Goal: Task Accomplishment & Management: Use online tool/utility

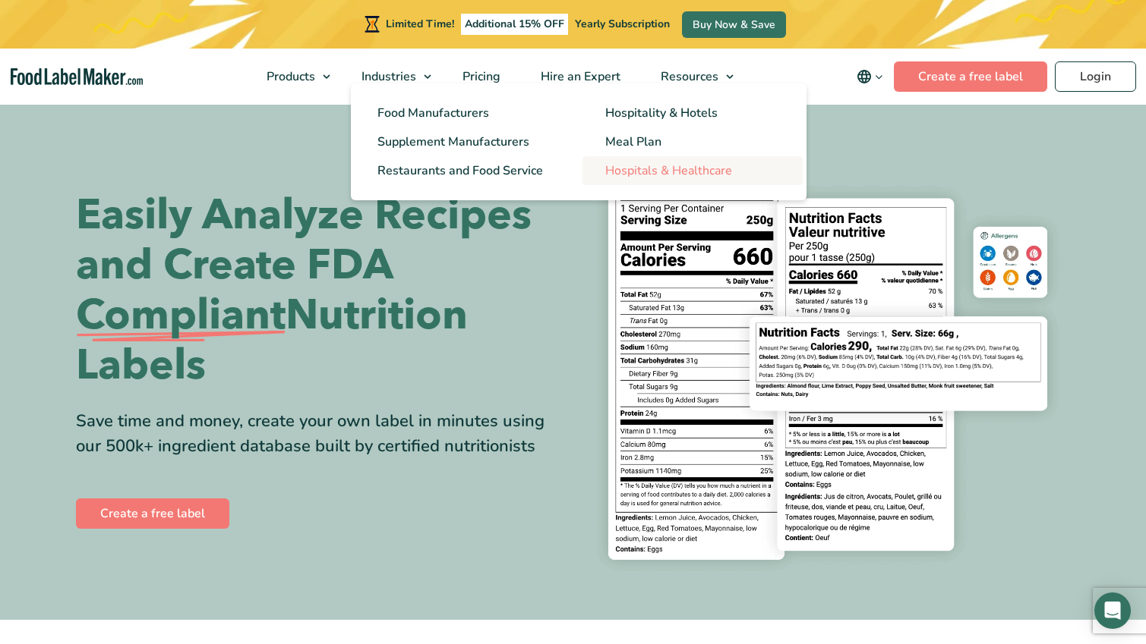
click at [694, 169] on span "Hospitals & Healthcare" at bounding box center [668, 170] width 127 height 17
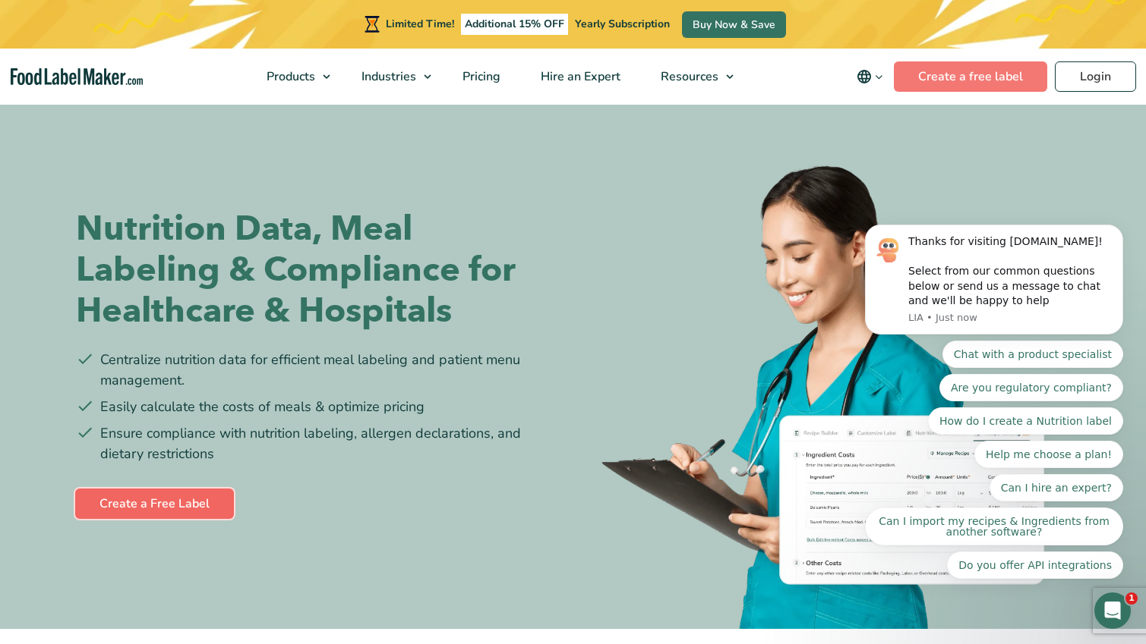
click at [188, 503] on link "Create a Free Label" at bounding box center [154, 504] width 159 height 30
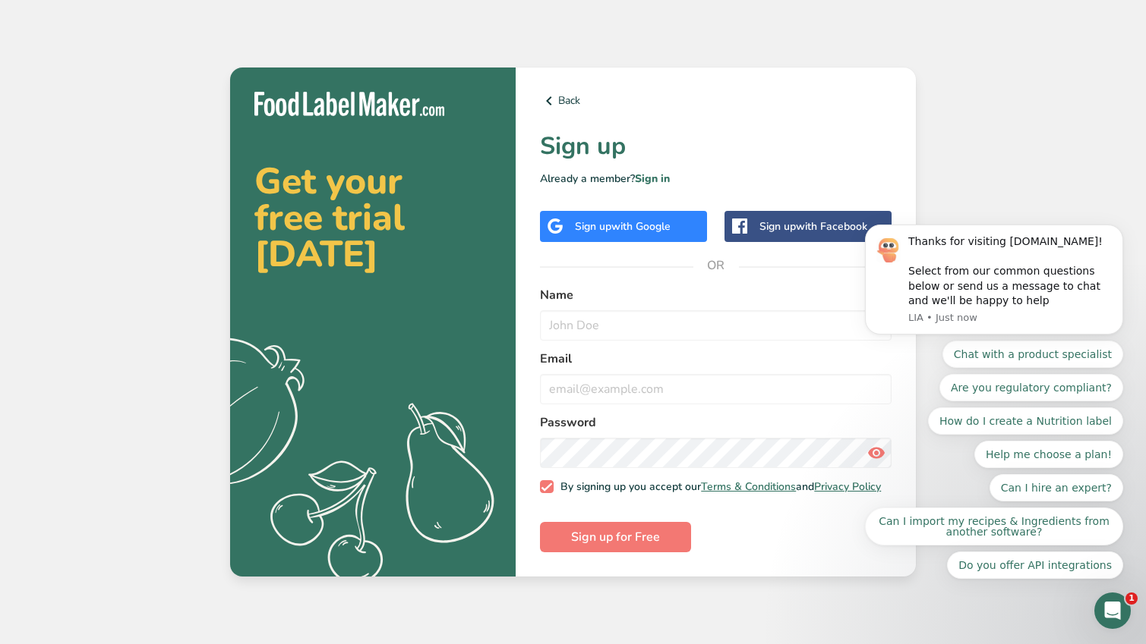
click at [847, 226] on span "with Facebook" at bounding box center [831, 226] width 71 height 14
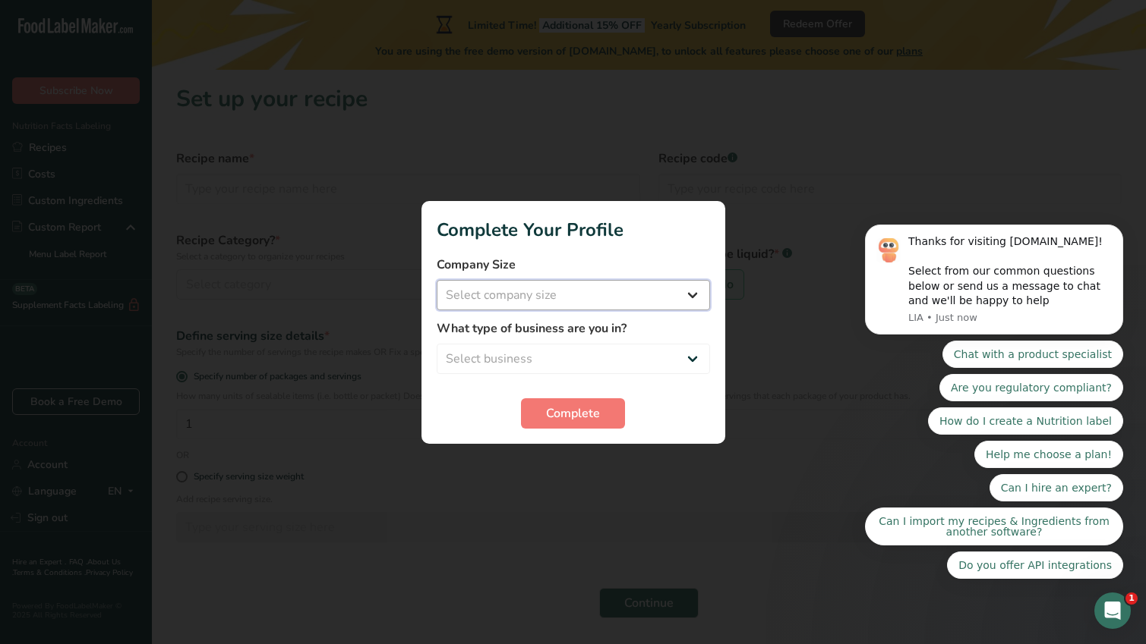
click at [559, 298] on select "Select company size Fewer than 10 Employees 10 to 50 Employees 51 to 500 Employ…" at bounding box center [572, 295] width 273 height 30
select select "1"
click at [559, 362] on select "Select business Packaged Food Manufacturer Restaurant & Cafe Bakery Meal Plans …" at bounding box center [572, 359] width 273 height 30
select select "8"
click at [551, 411] on span "Complete" at bounding box center [573, 414] width 54 height 18
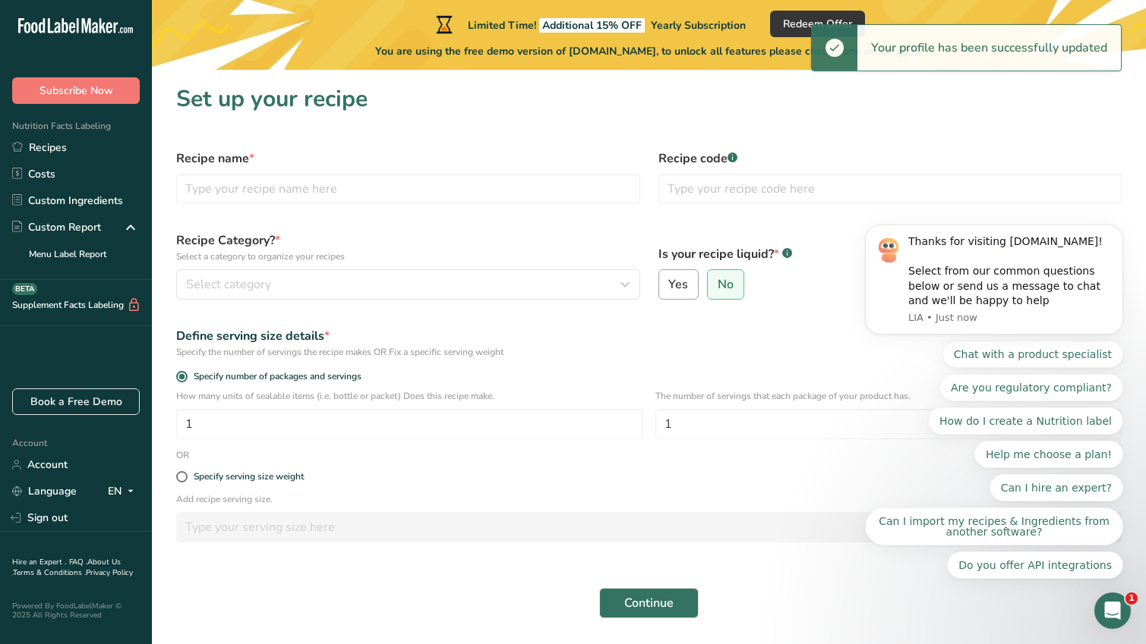
click at [687, 283] on label "Yes" at bounding box center [678, 284] width 41 height 30
click at [669, 283] on input "Yes" at bounding box center [664, 285] width 10 height 10
radio input "true"
radio input "false"
select select "22"
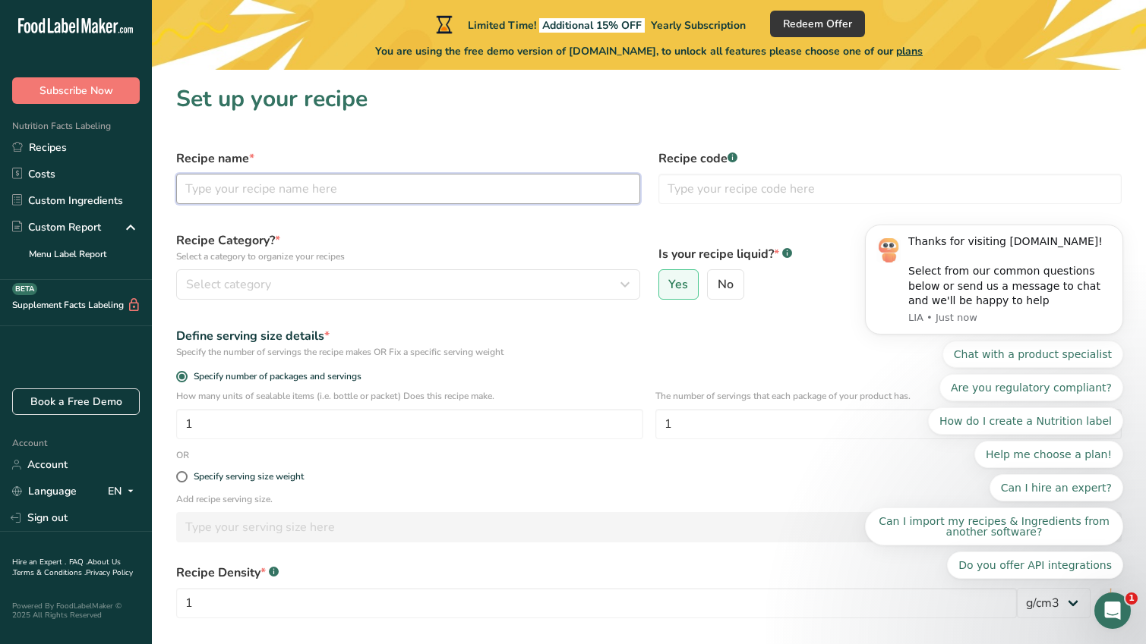
click at [323, 189] on input "text" at bounding box center [408, 189] width 464 height 30
type input "Hand Sanitizer"
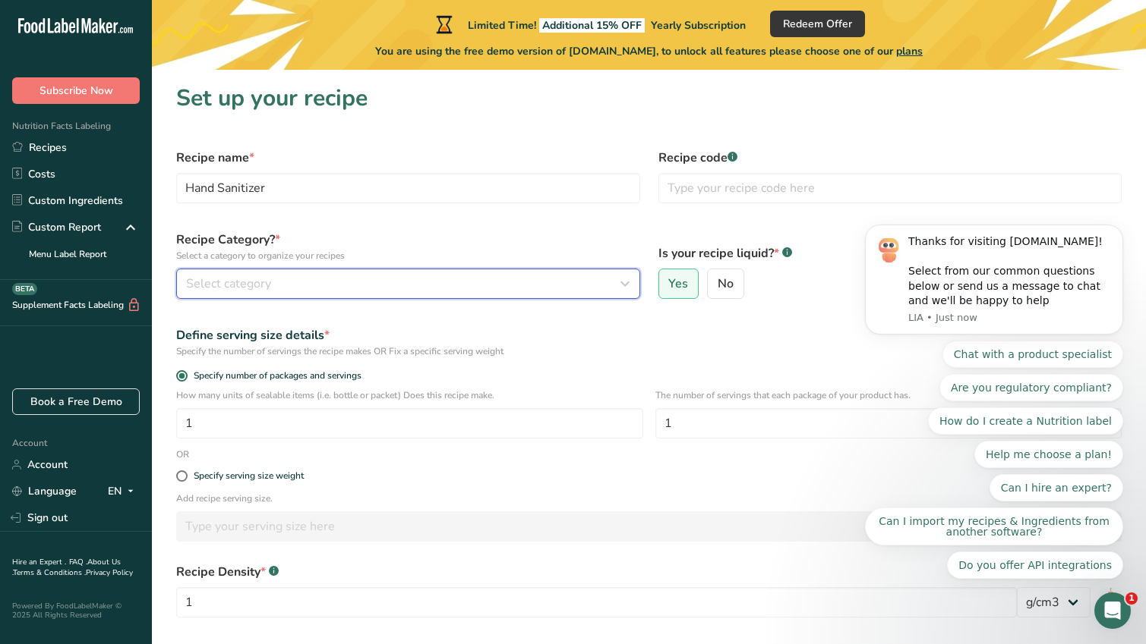
scroll to position [0, 0]
click at [327, 282] on div "Select category" at bounding box center [403, 285] width 435 height 18
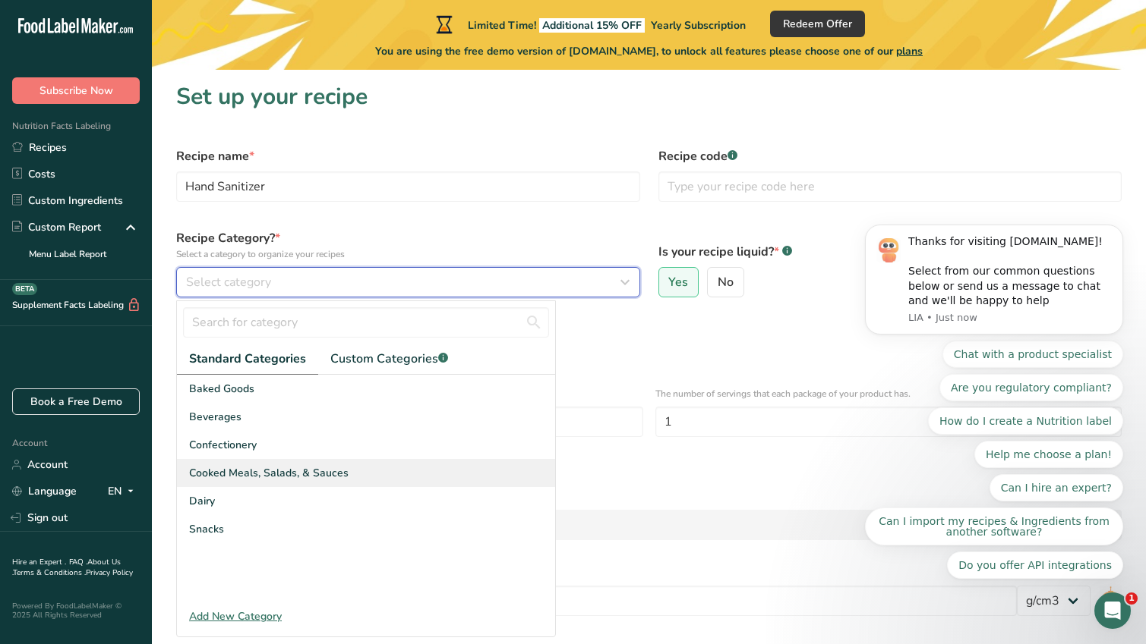
scroll to position [1, 0]
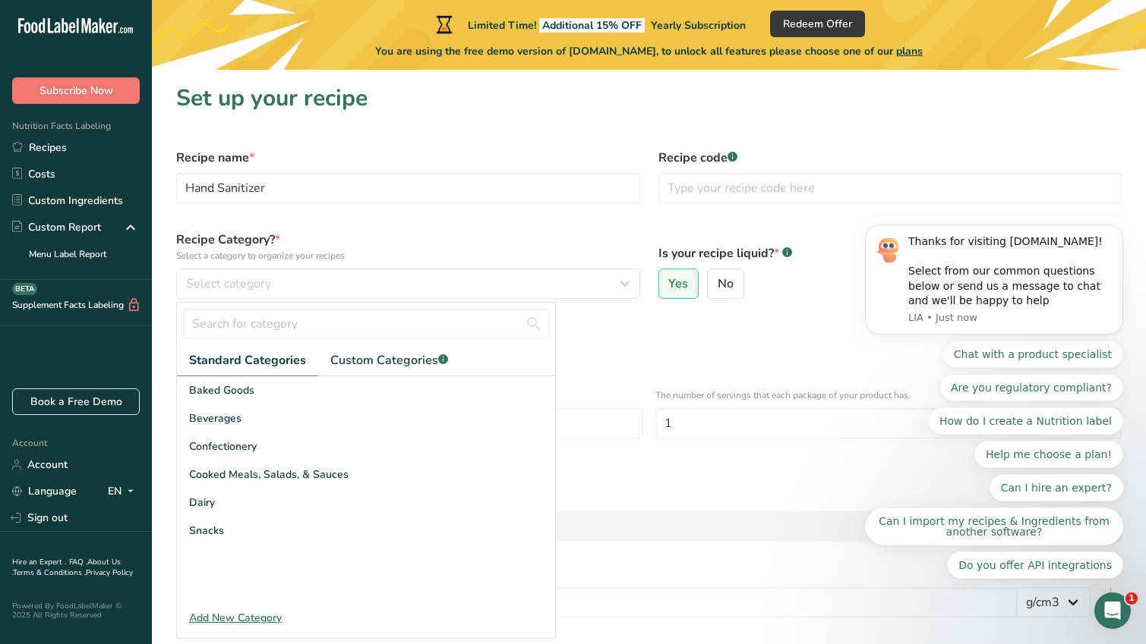
click at [269, 615] on div "Add New Category" at bounding box center [366, 618] width 378 height 16
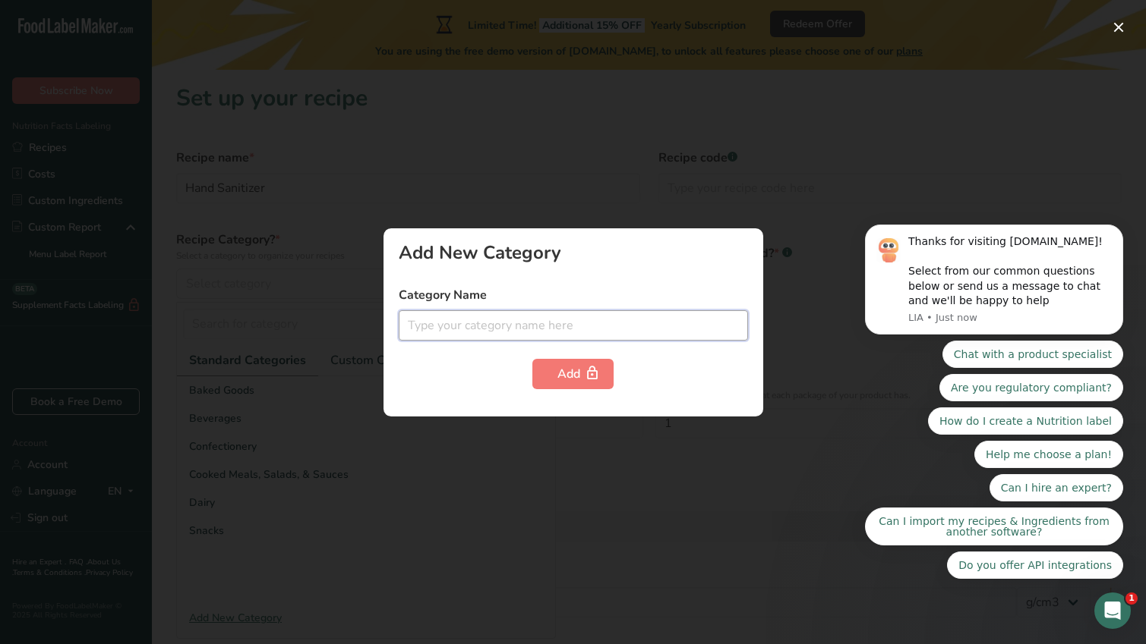
click at [496, 336] on input "text" at bounding box center [573, 325] width 349 height 30
type input "Sanitizer"
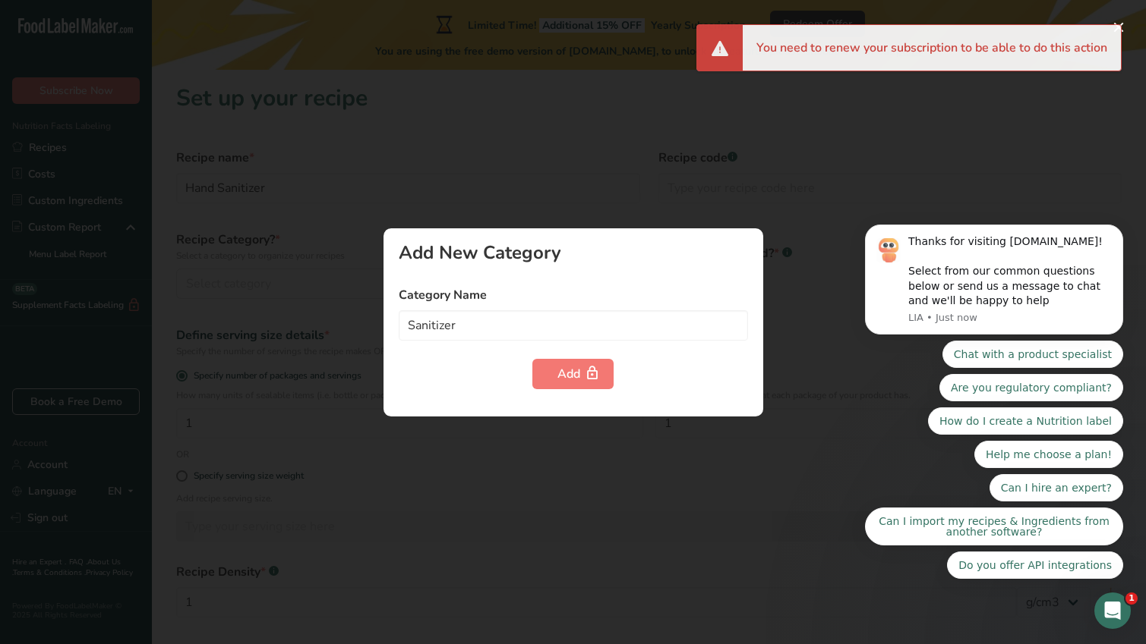
click at [786, 263] on div at bounding box center [573, 322] width 1146 height 644
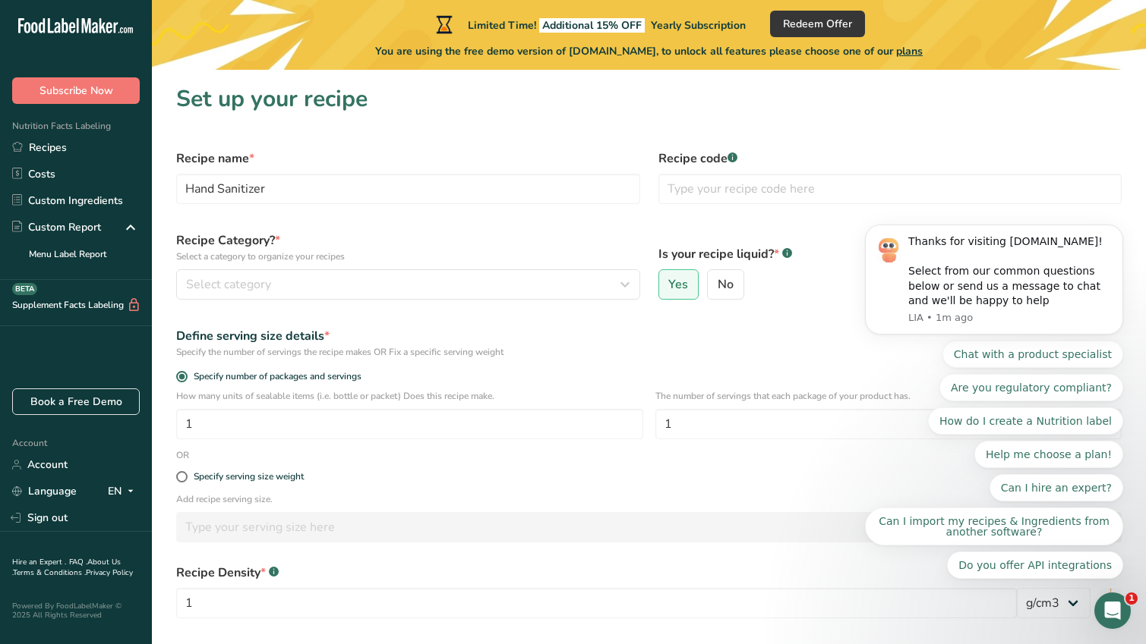
scroll to position [147, 0]
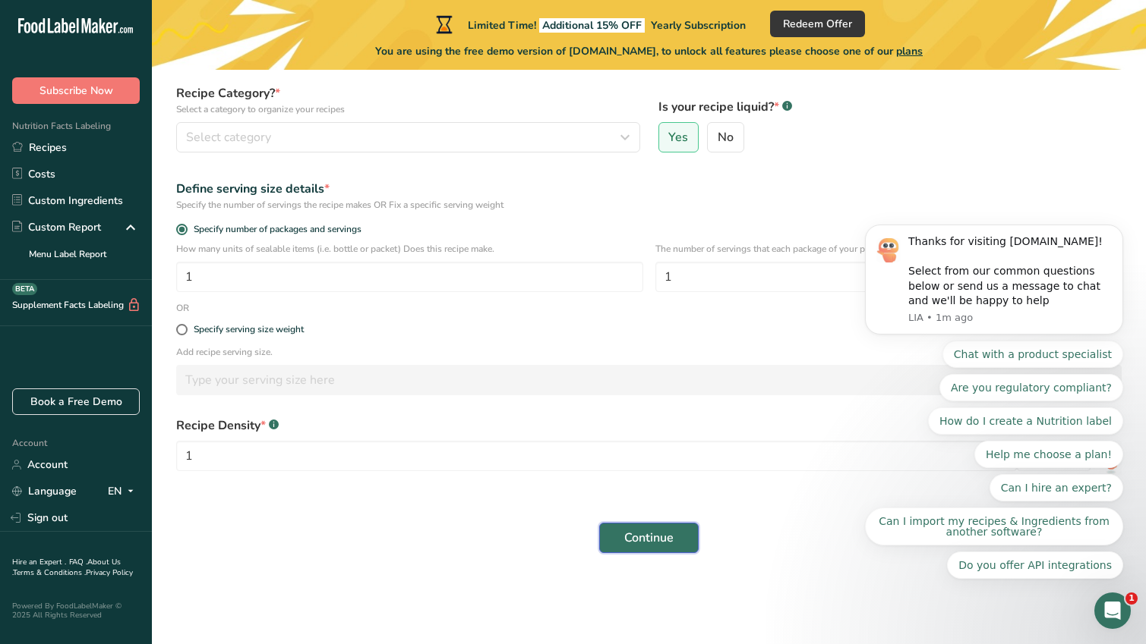
click at [668, 531] on span "Continue" at bounding box center [648, 538] width 49 height 18
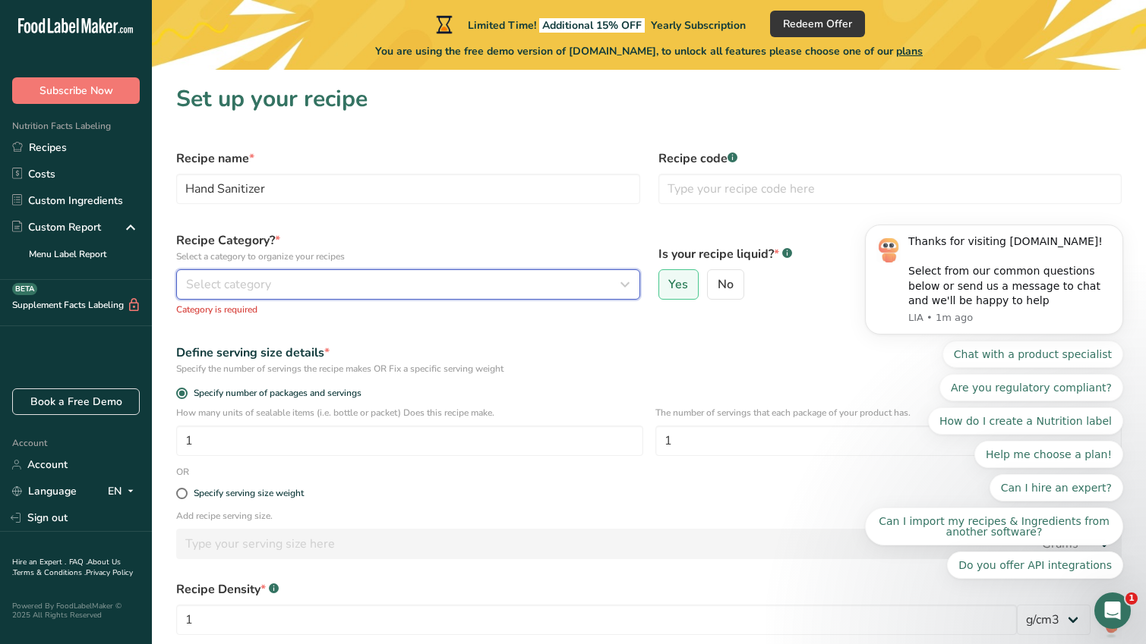
scroll to position [3, 0]
click at [304, 294] on button "Select category" at bounding box center [408, 282] width 464 height 30
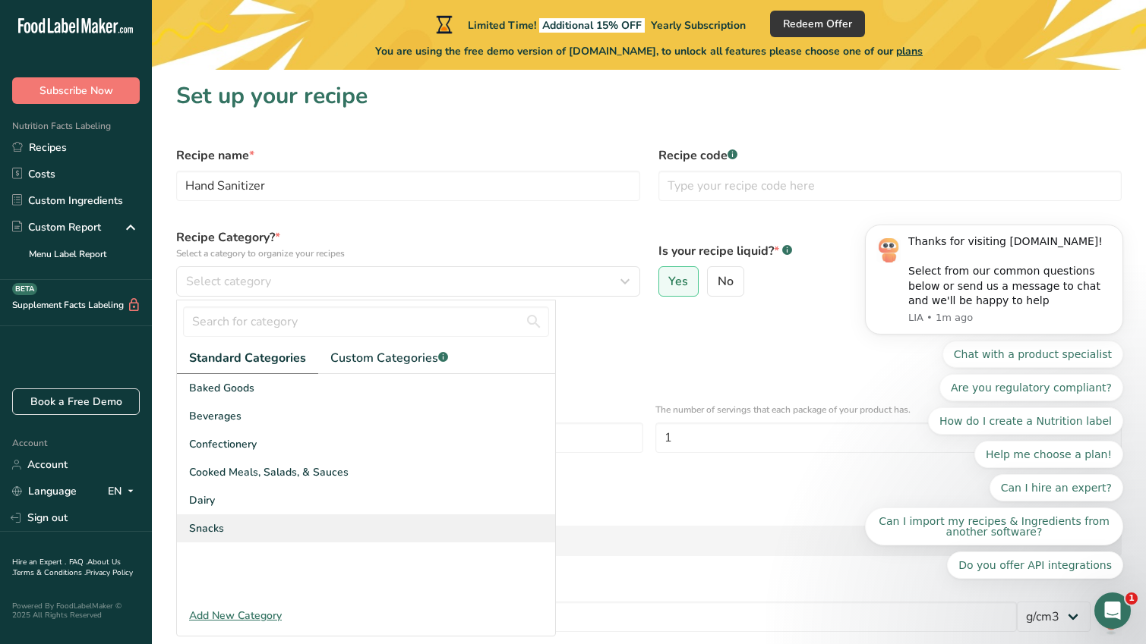
click at [228, 528] on div "Snacks" at bounding box center [366, 529] width 378 height 28
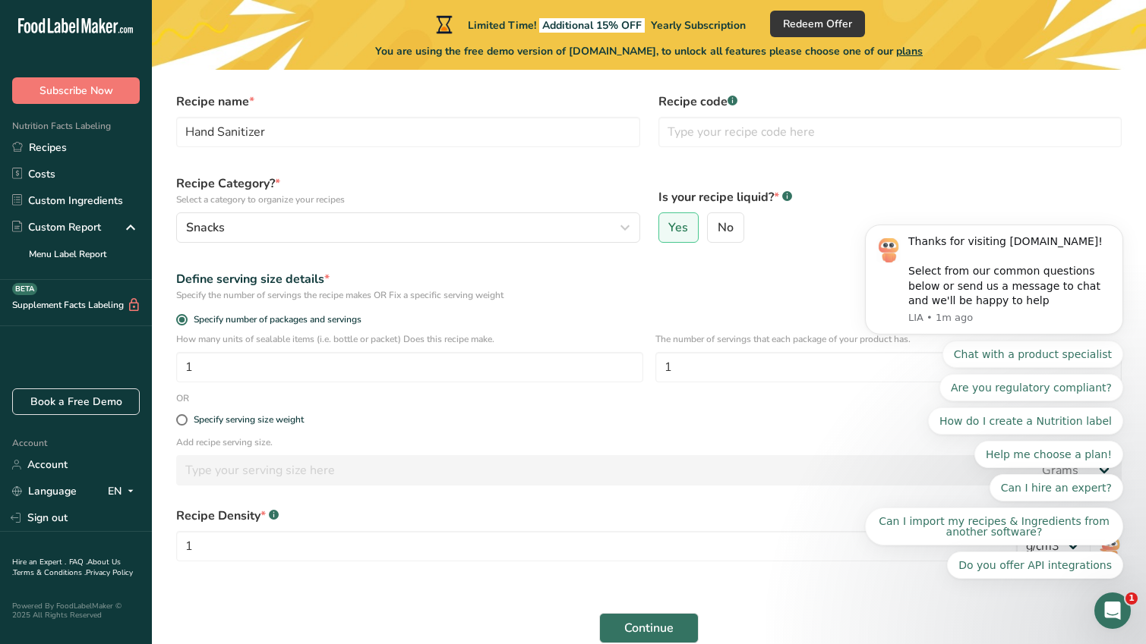
scroll to position [94, 0]
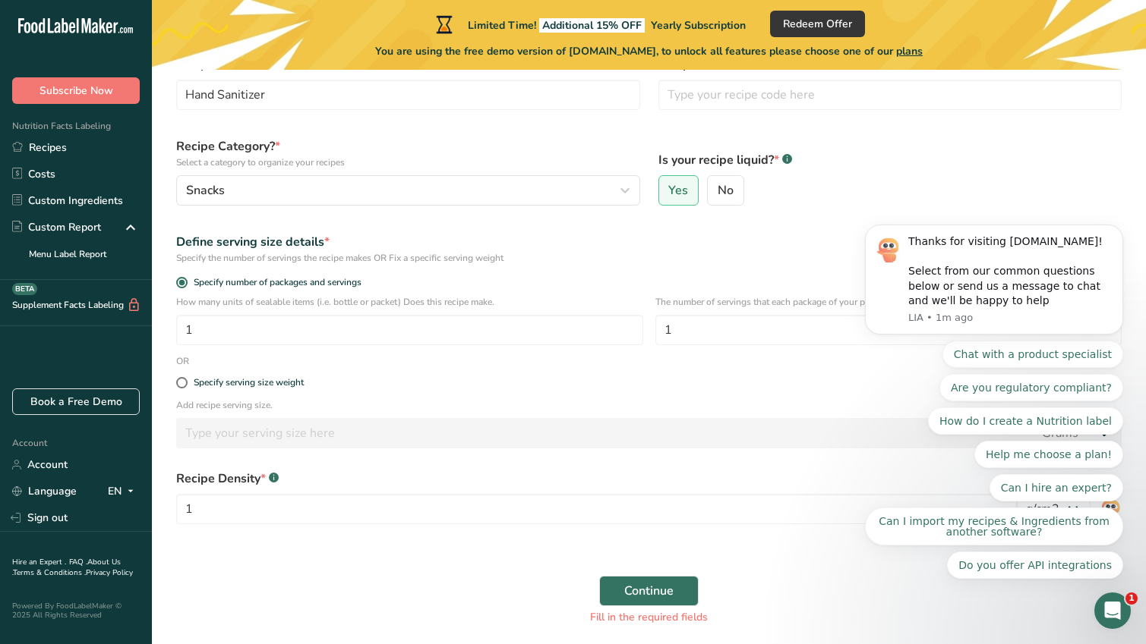
click at [1122, 613] on div "Open Intercom Messenger" at bounding box center [1112, 611] width 50 height 50
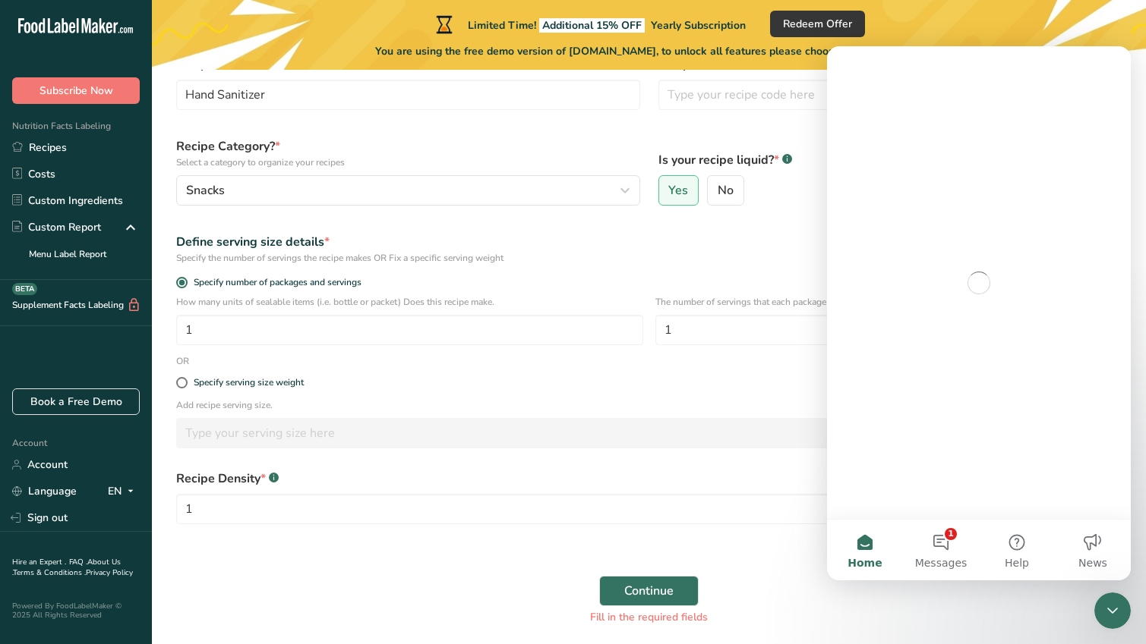
scroll to position [0, 0]
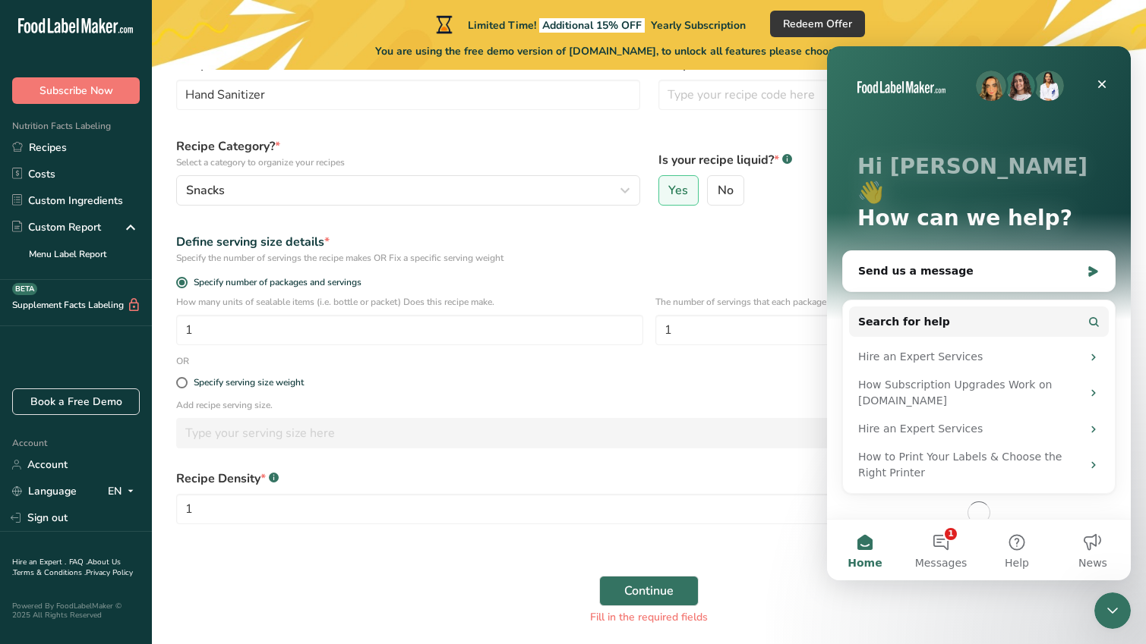
click at [1120, 613] on icon "Close Intercom Messenger" at bounding box center [1112, 611] width 18 height 18
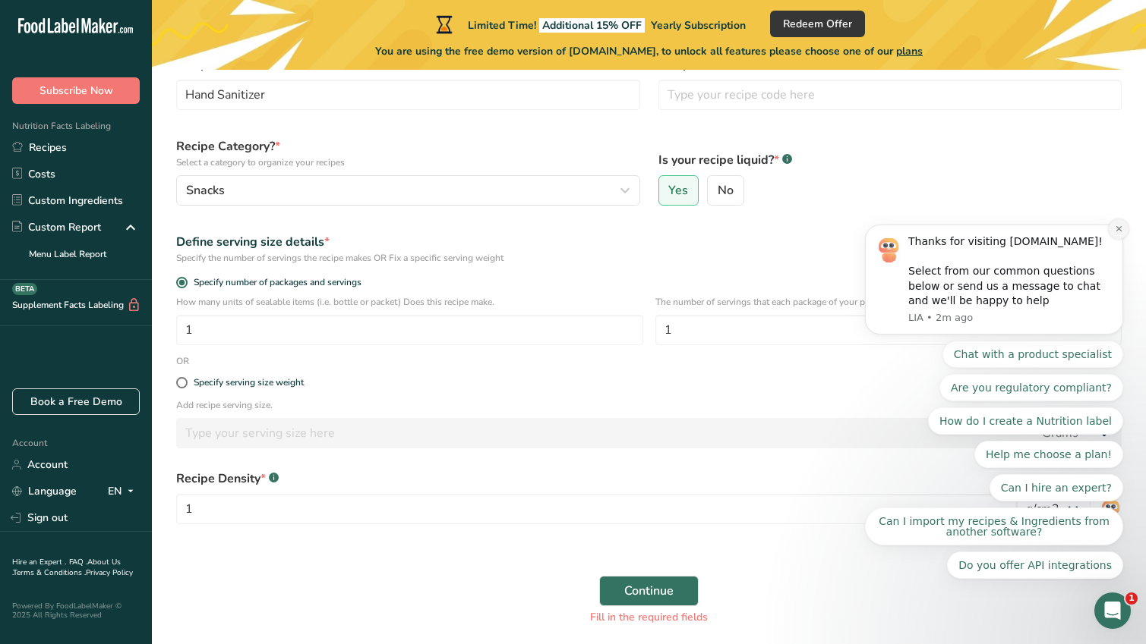
click at [1120, 232] on icon "Dismiss notification" at bounding box center [1118, 229] width 8 height 8
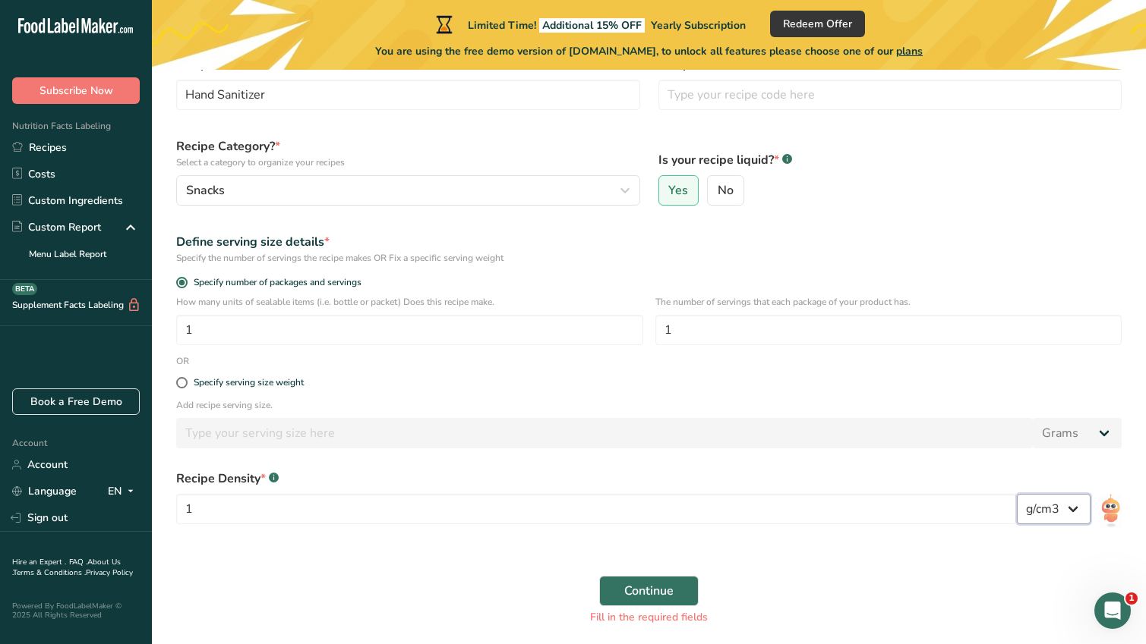
click at [1060, 516] on select "lb/ft3 g/cm3" at bounding box center [1053, 509] width 74 height 30
click at [651, 597] on span "Continue" at bounding box center [648, 591] width 49 height 18
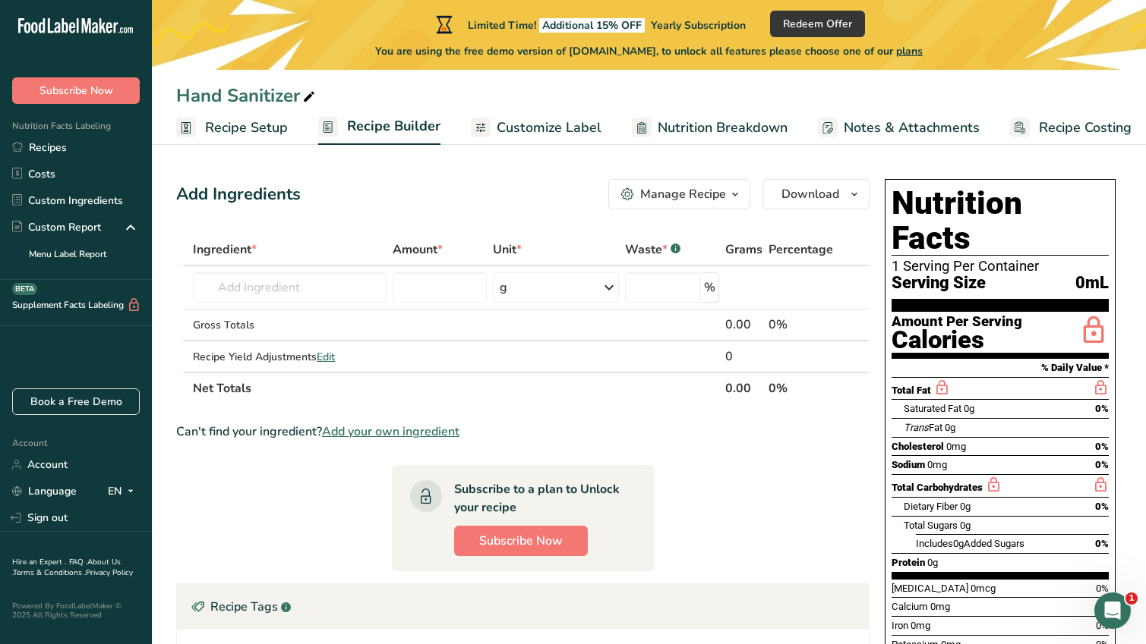
click at [512, 124] on span "Customize Label" at bounding box center [548, 128] width 105 height 20
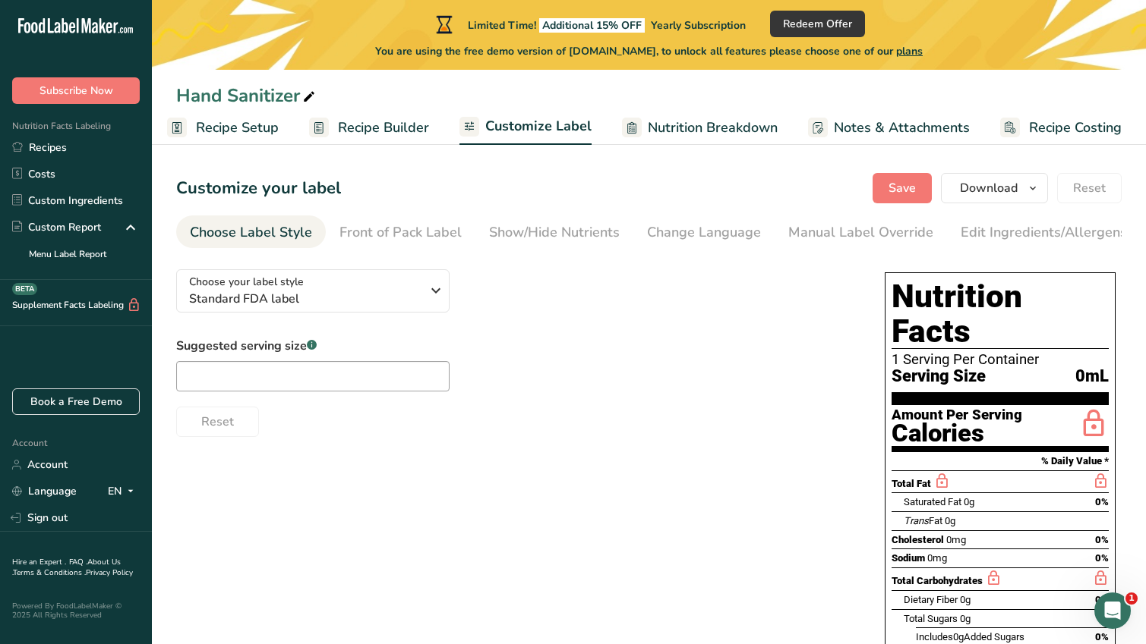
click at [1046, 301] on h1 "Nutrition Facts" at bounding box center [999, 314] width 217 height 70
click at [419, 295] on span "Standard FDA label" at bounding box center [305, 299] width 232 height 18
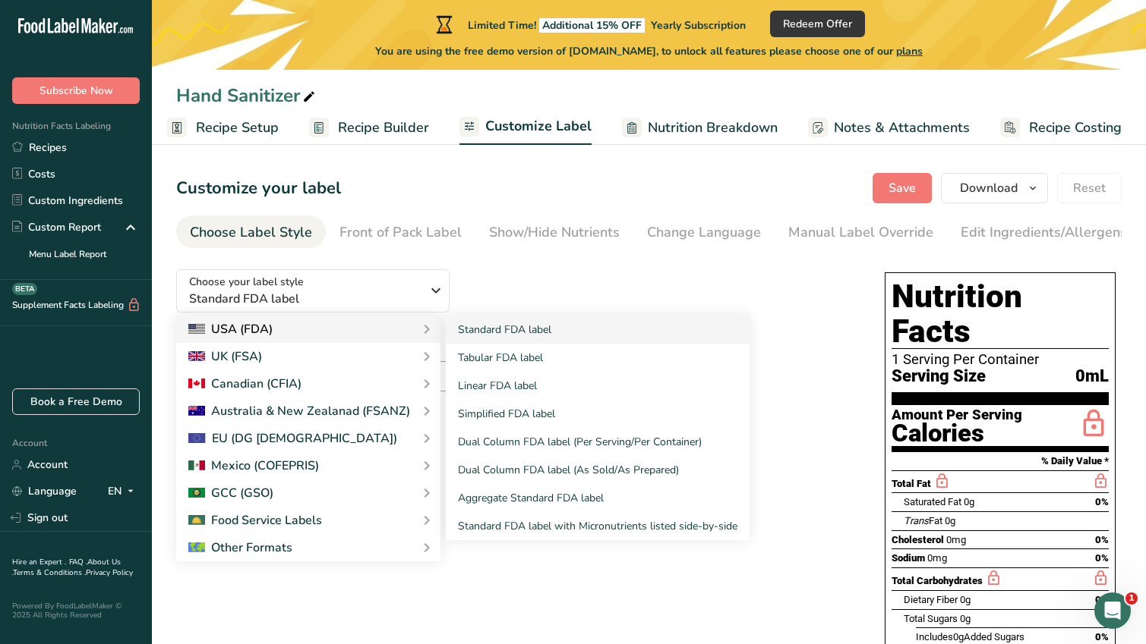
click at [418, 327] on icon at bounding box center [427, 329] width 18 height 27
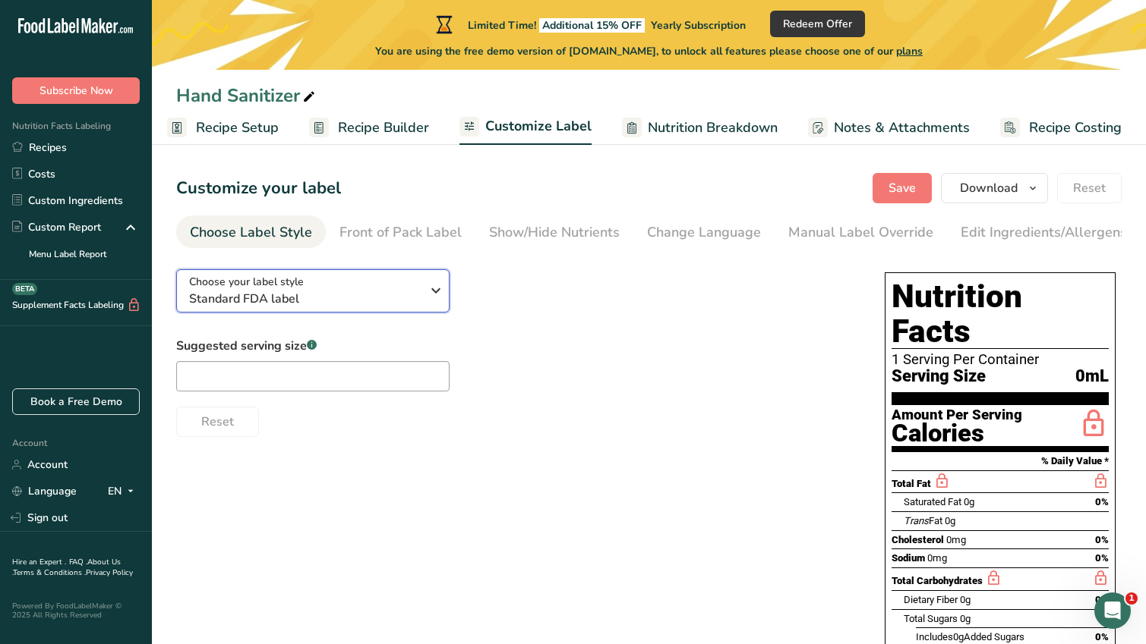
click at [418, 300] on span "Standard FDA label" at bounding box center [305, 299] width 232 height 18
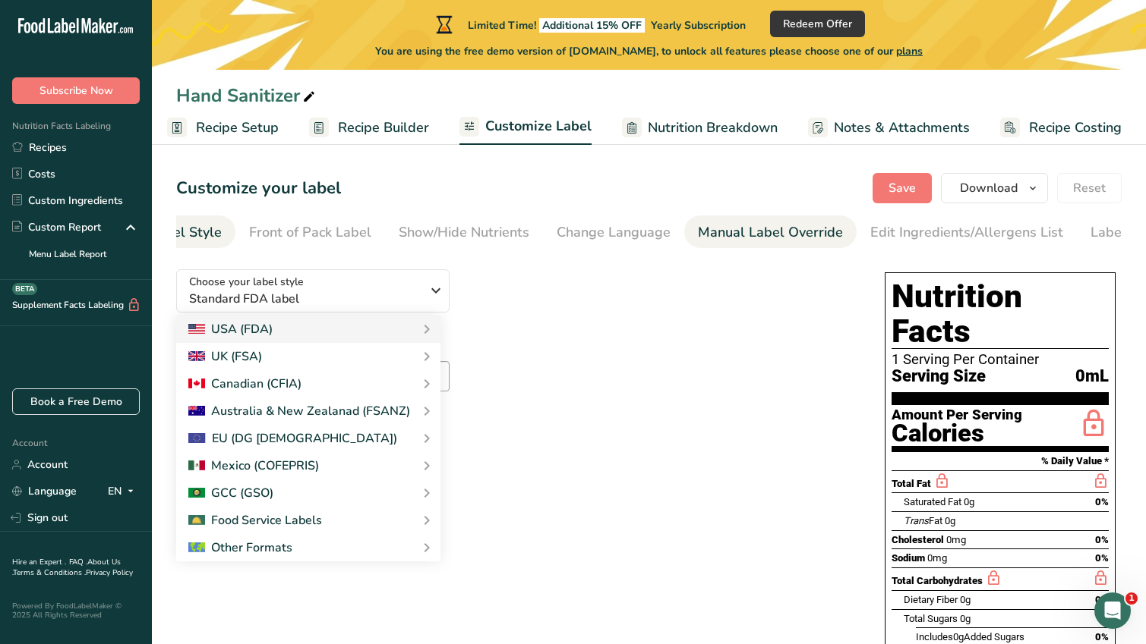
click at [715, 238] on div "Manual Label Override" at bounding box center [770, 232] width 145 height 20
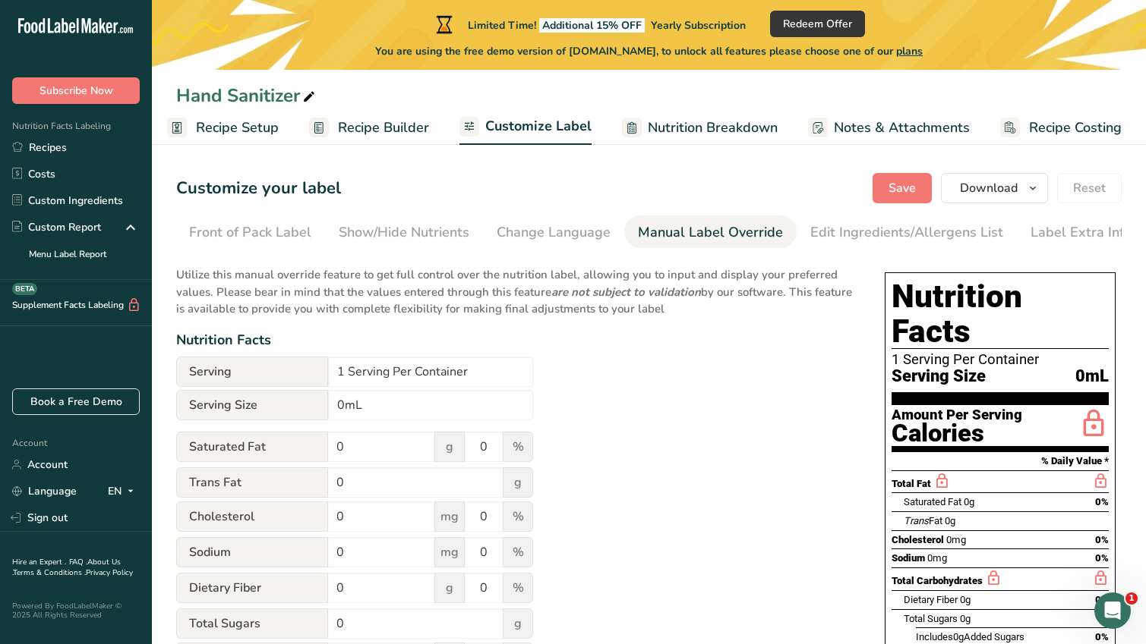
scroll to position [0, 158]
